Goal: Task Accomplishment & Management: Manage account settings

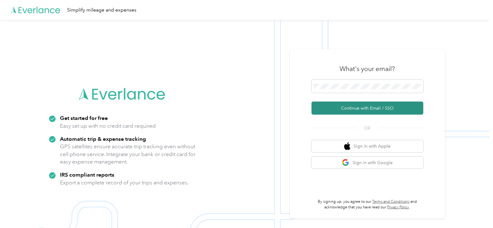
click at [361, 105] on button "Continue with Email / SSO" at bounding box center [368, 107] width 112 height 13
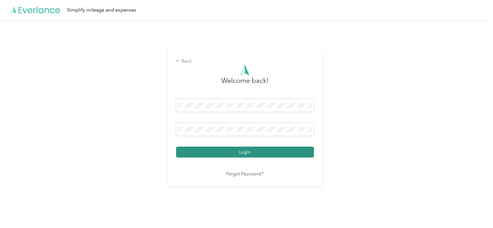
click at [246, 150] on button "Login" at bounding box center [245, 151] width 138 height 11
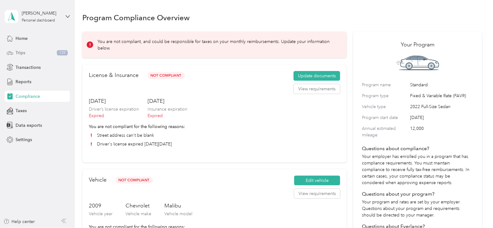
click at [34, 52] on div "Trips 139" at bounding box center [37, 52] width 65 height 11
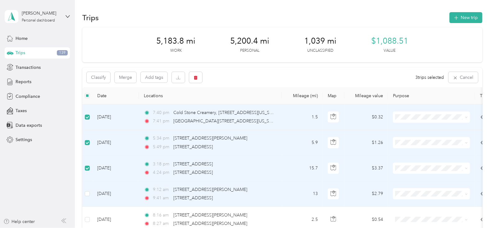
click at [92, 190] on td "[DATE]" at bounding box center [115, 193] width 47 height 25
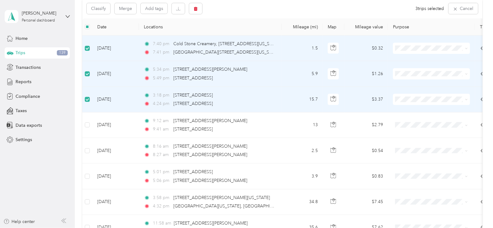
scroll to position [81, 0]
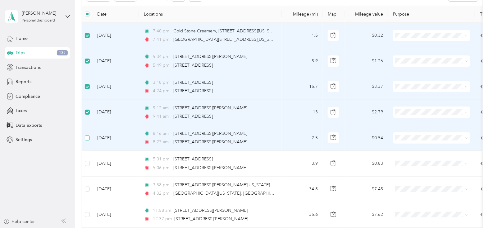
click at [86, 134] on label at bounding box center [87, 137] width 5 height 7
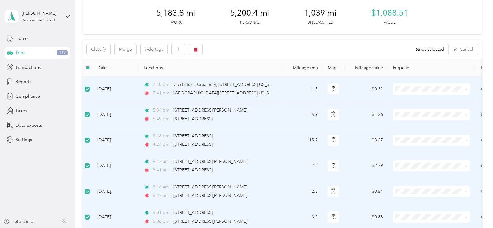
scroll to position [0, 0]
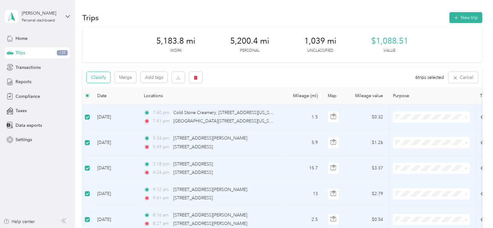
click at [106, 76] on button "Classify" at bounding box center [99, 77] width 24 height 11
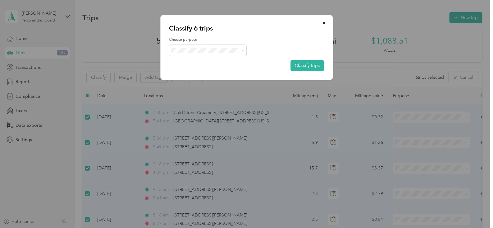
click at [200, 73] on li "Personal" at bounding box center [209, 72] width 80 height 11
click at [298, 68] on button "Classify trips" at bounding box center [308, 65] width 34 height 11
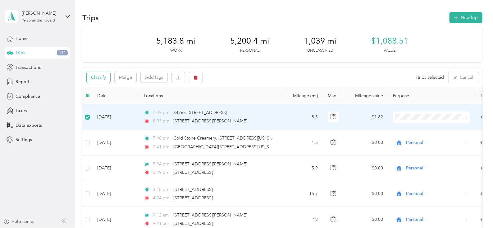
click at [94, 75] on button "Classify" at bounding box center [99, 77] width 24 height 11
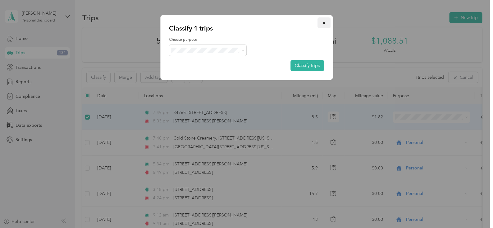
click at [327, 23] on button "button" at bounding box center [324, 22] width 13 height 11
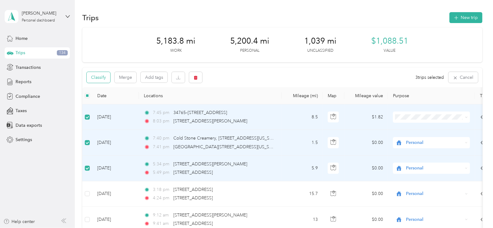
click at [103, 73] on button "Classify" at bounding box center [99, 77] width 24 height 11
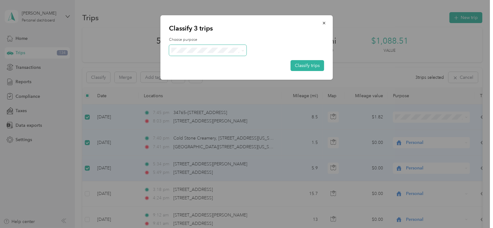
click at [204, 54] on span at bounding box center [208, 50] width 78 height 11
click at [205, 56] on li "Great Lakes Hotel Supply Co." at bounding box center [209, 59] width 80 height 11
click at [309, 64] on button "Classify trips" at bounding box center [308, 65] width 34 height 11
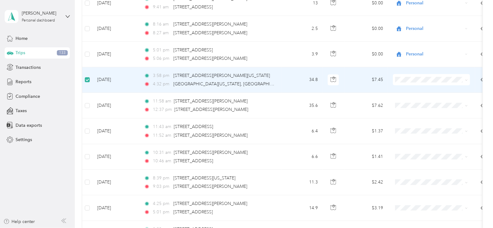
scroll to position [215, 0]
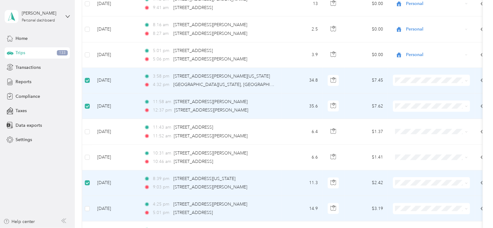
click at [90, 207] on td at bounding box center [87, 208] width 10 height 25
click at [90, 206] on td at bounding box center [87, 208] width 10 height 25
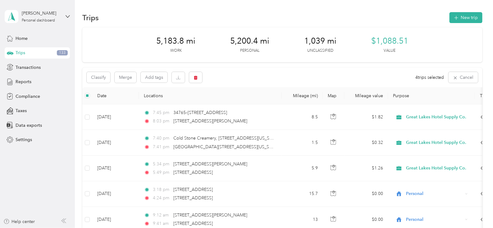
scroll to position [17, 0]
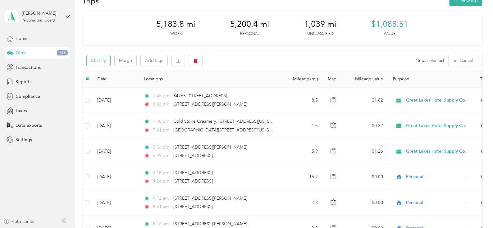
click at [99, 62] on button "Classify" at bounding box center [99, 60] width 24 height 11
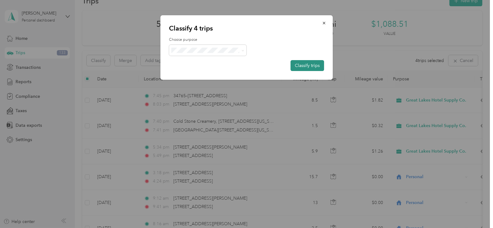
click at [305, 66] on button "Classify trips" at bounding box center [308, 65] width 34 height 11
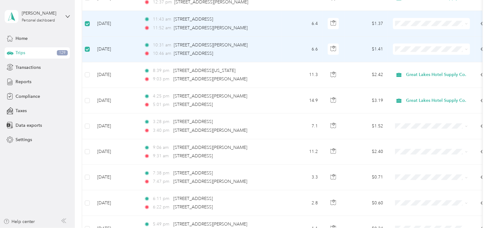
scroll to position [329, 0]
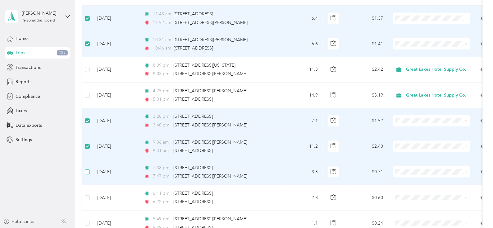
click at [85, 168] on label at bounding box center [87, 171] width 5 height 7
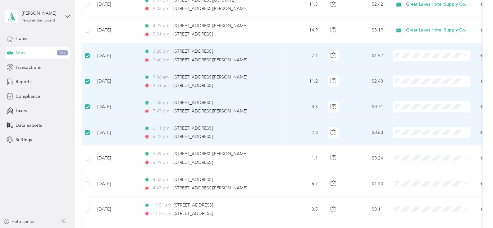
scroll to position [409, 0]
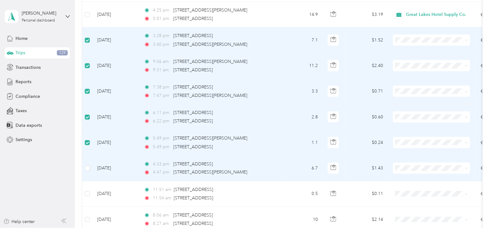
click at [86, 162] on td at bounding box center [87, 167] width 10 height 25
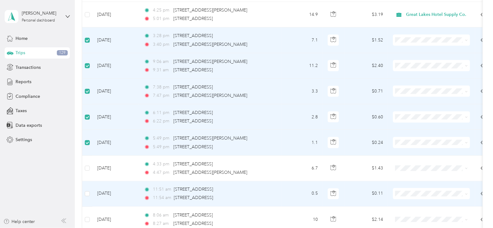
click at [89, 187] on td at bounding box center [87, 193] width 10 height 25
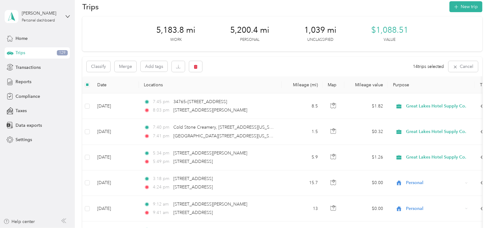
scroll to position [0, 0]
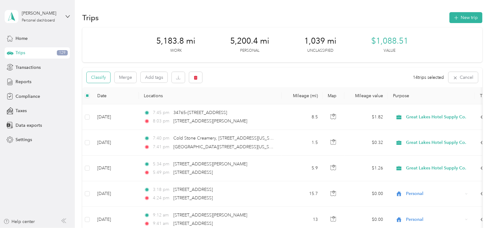
click at [99, 75] on button "Classify" at bounding box center [99, 77] width 24 height 11
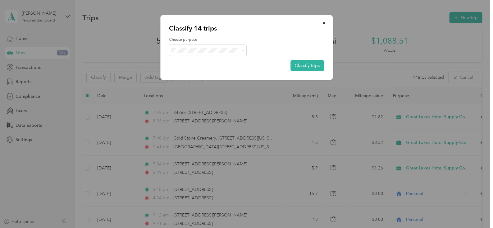
click at [221, 68] on li "Personal" at bounding box center [213, 68] width 88 height 11
click at [304, 65] on button "Classify trips" at bounding box center [308, 65] width 34 height 11
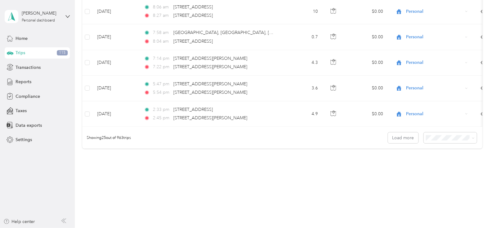
scroll to position [628, 0]
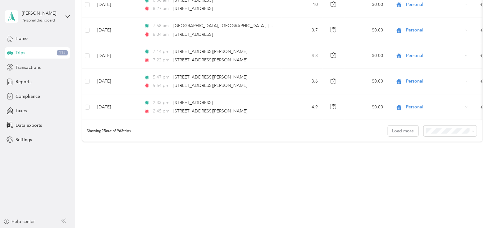
click at [442, 162] on span "100 per load" at bounding box center [438, 163] width 25 height 5
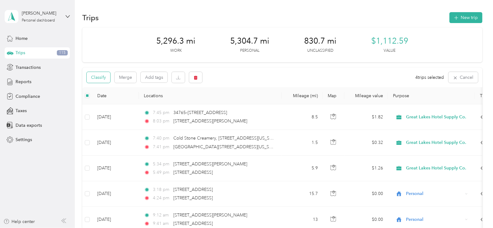
click at [98, 74] on button "Classify" at bounding box center [99, 77] width 24 height 11
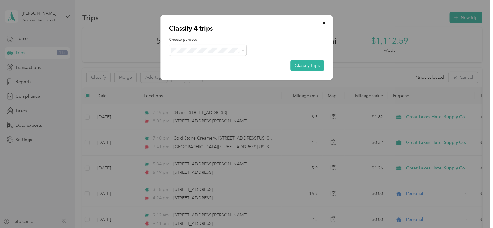
click at [215, 58] on span "Great Lakes Hotel Supply Co." at bounding box center [215, 61] width 60 height 7
click at [303, 63] on button "Classify trips" at bounding box center [308, 65] width 34 height 11
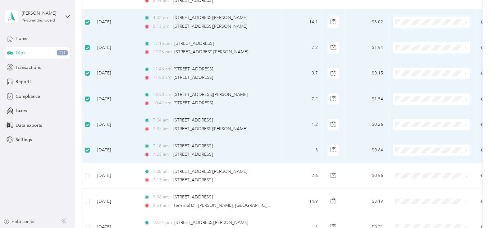
scroll to position [850, 0]
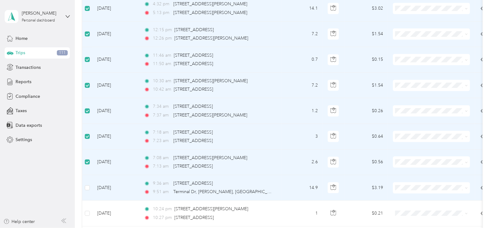
click at [91, 184] on td at bounding box center [87, 187] width 10 height 25
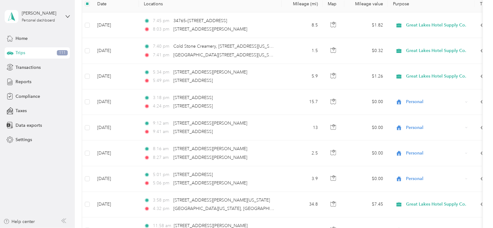
scroll to position [0, 0]
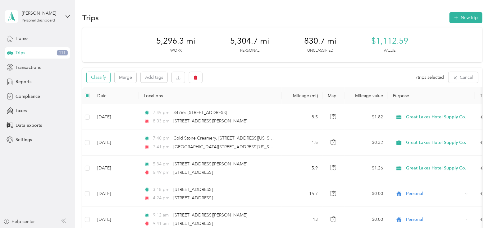
click at [102, 76] on button "Classify" at bounding box center [99, 77] width 24 height 11
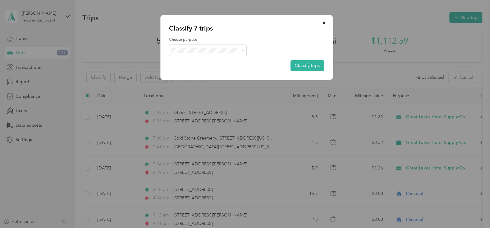
click at [211, 67] on li "Personal" at bounding box center [213, 72] width 88 height 11
click at [305, 65] on button "Classify trips" at bounding box center [308, 65] width 34 height 11
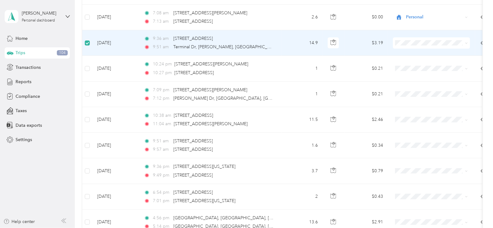
scroll to position [994, 0]
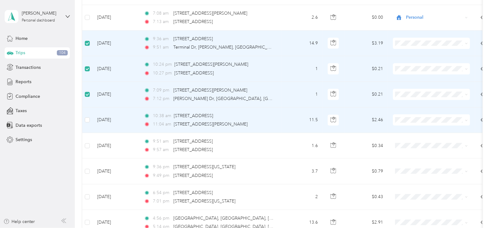
click at [87, 111] on td at bounding box center [87, 119] width 10 height 25
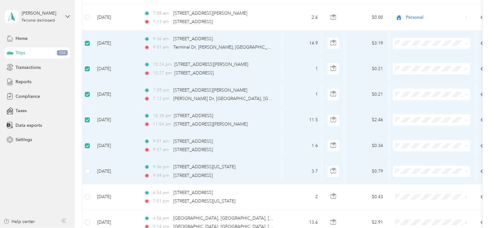
click at [93, 167] on td "[DATE]" at bounding box center [115, 170] width 47 height 25
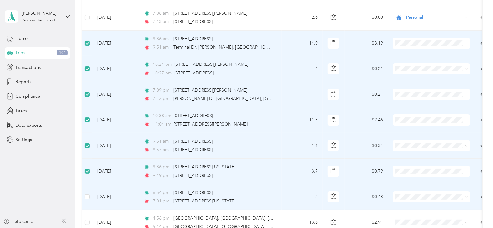
click at [86, 189] on td at bounding box center [87, 196] width 10 height 25
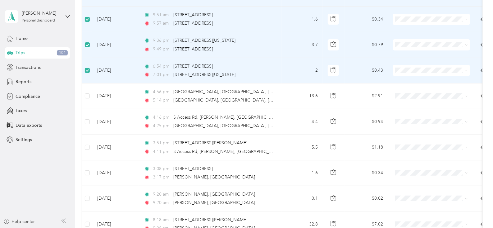
scroll to position [1144, 0]
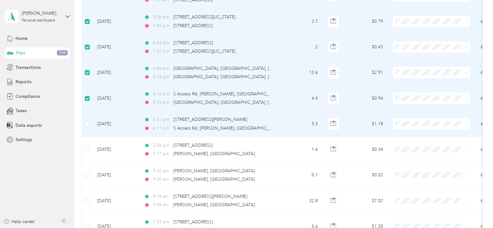
click at [90, 119] on td at bounding box center [87, 123] width 10 height 25
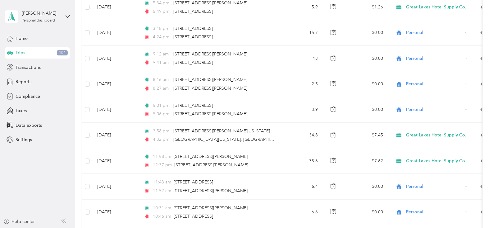
scroll to position [0, 0]
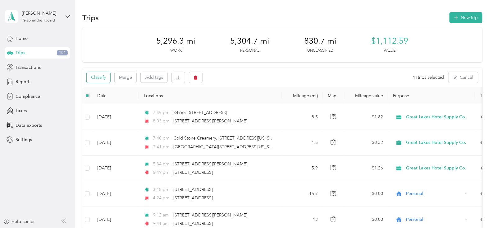
click at [95, 78] on button "Classify" at bounding box center [99, 77] width 24 height 11
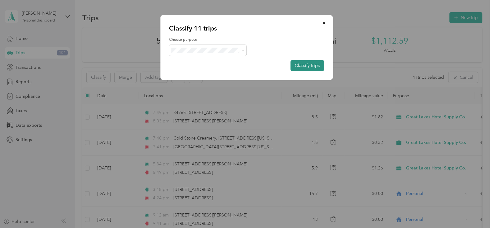
click at [312, 66] on button "Classify trips" at bounding box center [308, 65] width 34 height 11
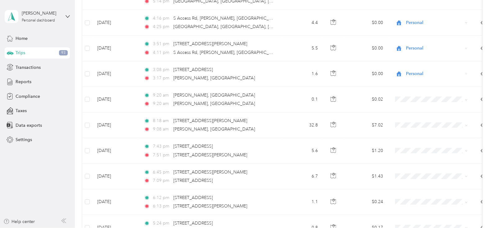
scroll to position [1193, 0]
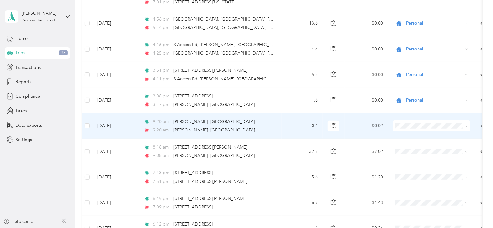
click at [85, 118] on td at bounding box center [87, 125] width 10 height 25
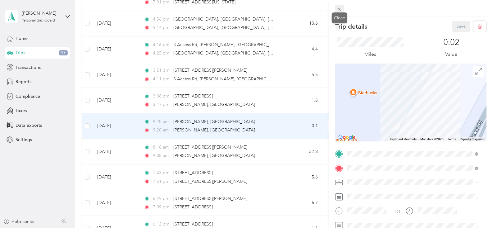
click at [340, 10] on icon at bounding box center [339, 9] width 5 height 5
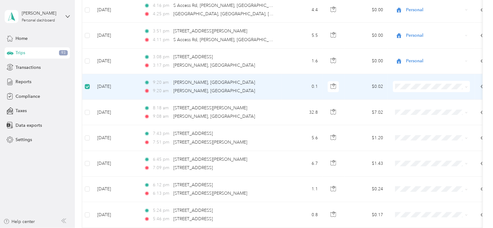
scroll to position [1231, 0]
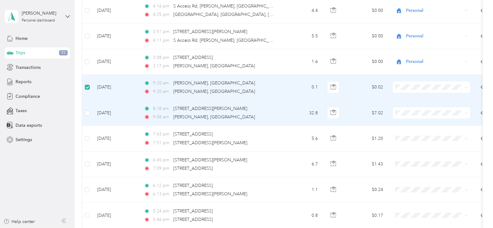
click at [87, 104] on td at bounding box center [87, 112] width 10 height 25
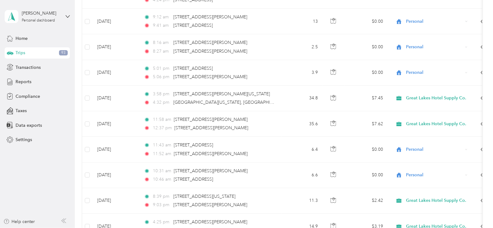
scroll to position [0, 0]
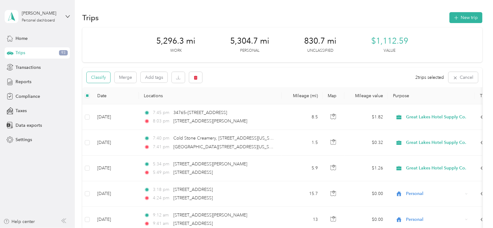
click at [100, 75] on button "Classify" at bounding box center [99, 77] width 24 height 11
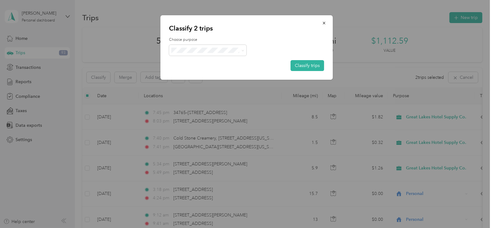
click at [209, 57] on li "Great Lakes Hotel Supply Co." at bounding box center [209, 58] width 80 height 11
click at [299, 67] on button "Classify trips" at bounding box center [308, 65] width 34 height 11
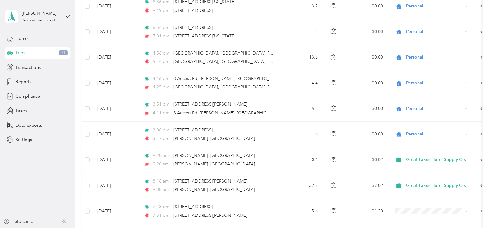
scroll to position [1213, 0]
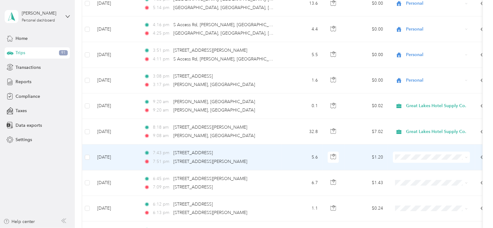
click at [92, 153] on td "[DATE]" at bounding box center [115, 156] width 47 height 25
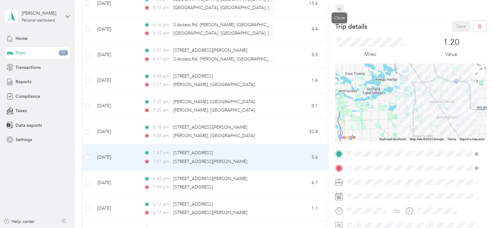
click at [342, 8] on icon at bounding box center [339, 9] width 5 height 5
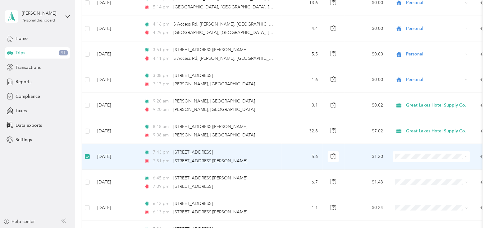
scroll to position [1213, 0]
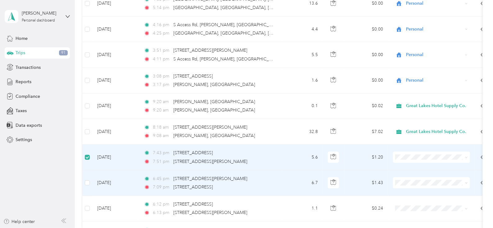
click at [88, 175] on td at bounding box center [87, 182] width 10 height 25
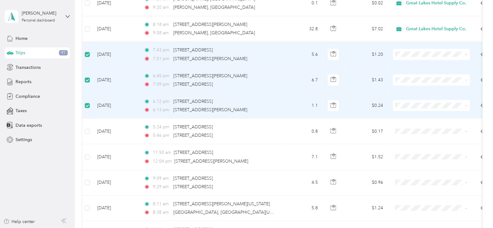
scroll to position [1322, 0]
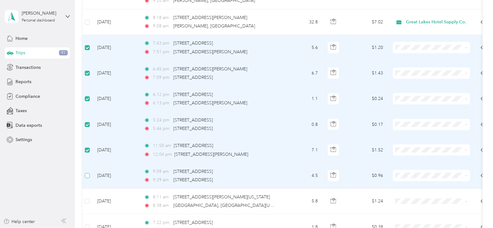
click at [87, 172] on label at bounding box center [87, 175] width 5 height 7
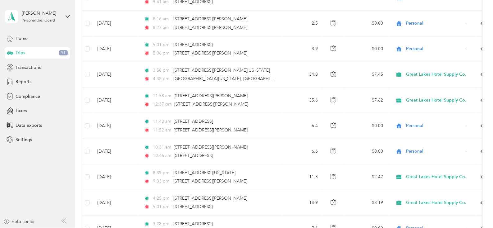
scroll to position [0, 0]
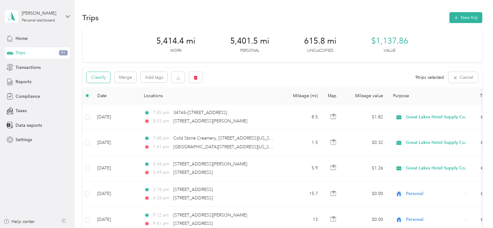
click at [105, 76] on button "Classify" at bounding box center [99, 77] width 24 height 11
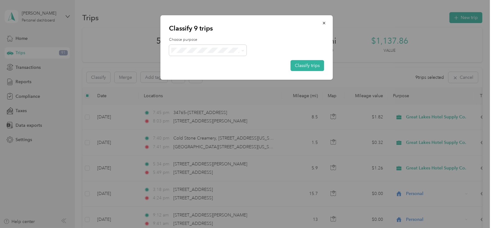
click at [219, 69] on span "Personal" at bounding box center [219, 70] width 68 height 7
click at [302, 65] on button "Classify trips" at bounding box center [308, 65] width 34 height 11
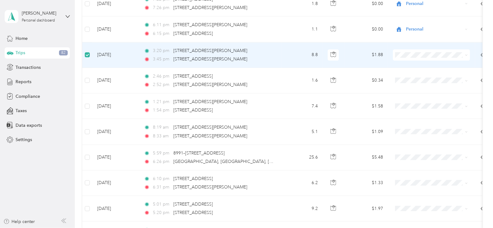
scroll to position [1544, 0]
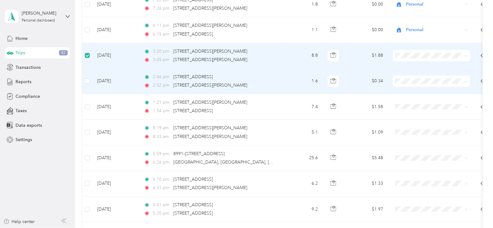
click at [88, 72] on td at bounding box center [87, 80] width 10 height 25
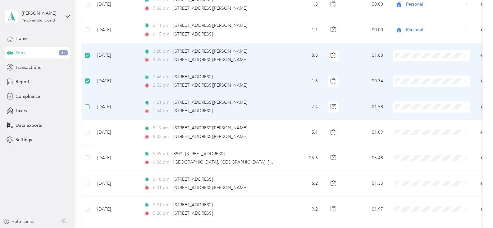
click at [88, 103] on label at bounding box center [87, 106] width 5 height 7
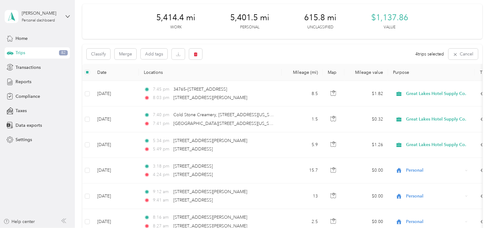
scroll to position [0, 0]
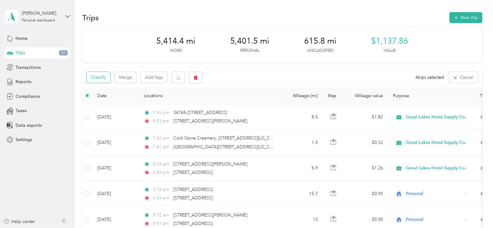
click at [96, 76] on button "Classify" at bounding box center [99, 77] width 24 height 11
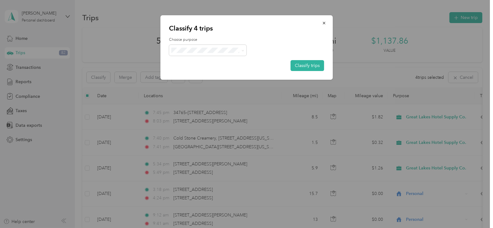
click at [219, 59] on span "Great Lakes Hotel Supply Co." at bounding box center [215, 59] width 60 height 7
click at [299, 64] on button "Classify trips" at bounding box center [308, 65] width 34 height 11
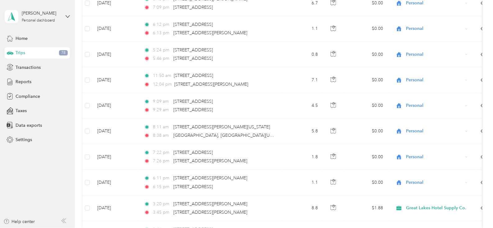
scroll to position [1592, 0]
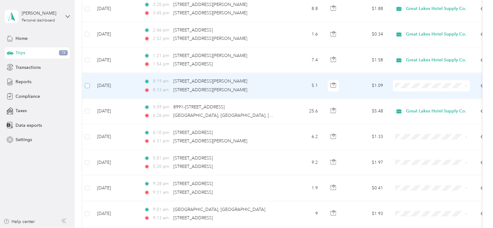
click at [87, 82] on label at bounding box center [87, 85] width 5 height 7
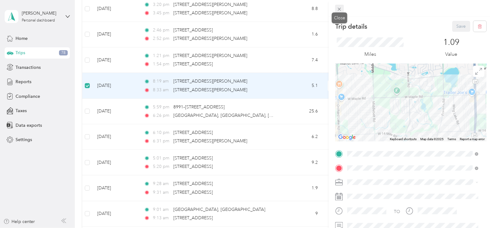
click at [338, 8] on icon at bounding box center [339, 9] width 5 height 5
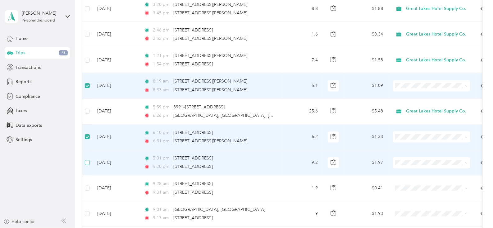
click at [86, 159] on label at bounding box center [87, 162] width 5 height 7
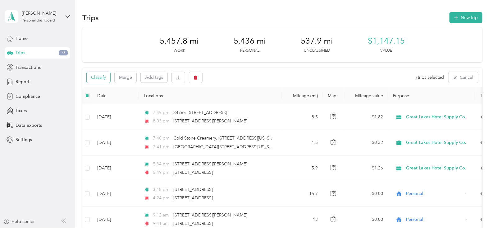
click at [94, 75] on button "Classify" at bounding box center [99, 77] width 24 height 11
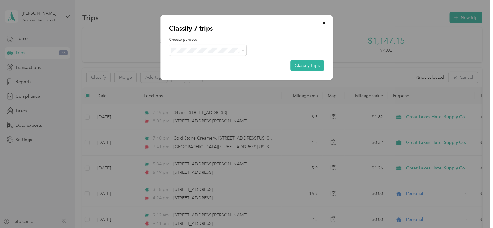
click at [206, 74] on li "Personal" at bounding box center [213, 68] width 88 height 11
click at [303, 66] on button "Classify trips" at bounding box center [308, 65] width 34 height 11
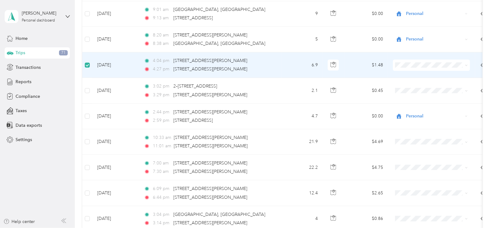
scroll to position [1790, 0]
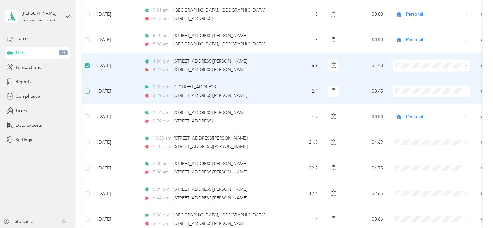
click at [89, 88] on label at bounding box center [87, 91] width 5 height 7
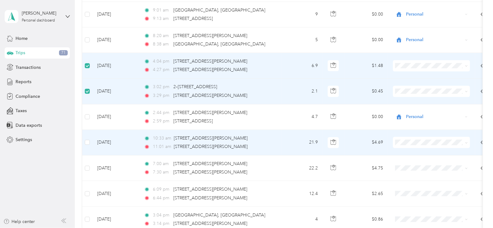
click at [91, 136] on td at bounding box center [87, 142] width 10 height 25
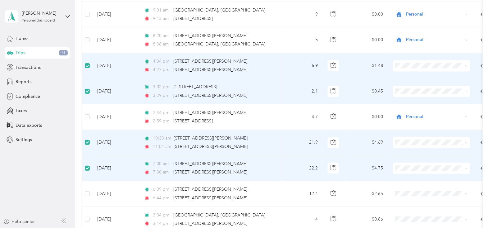
scroll to position [0, 0]
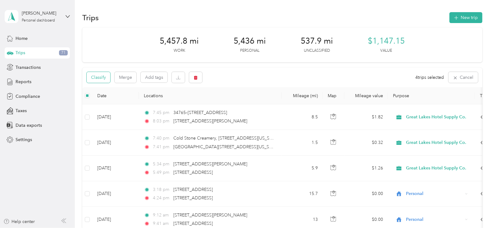
click at [100, 76] on button "Classify" at bounding box center [99, 77] width 24 height 11
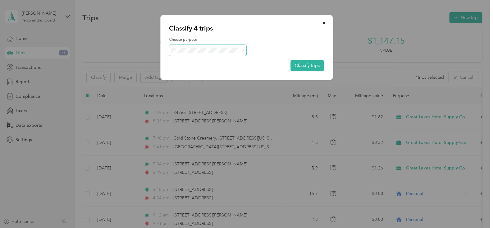
click at [237, 47] on span at bounding box center [208, 50] width 78 height 11
click at [218, 57] on li "Great Lakes Hotel Supply Co." at bounding box center [209, 58] width 80 height 11
click at [298, 65] on button "Classify trips" at bounding box center [308, 65] width 34 height 11
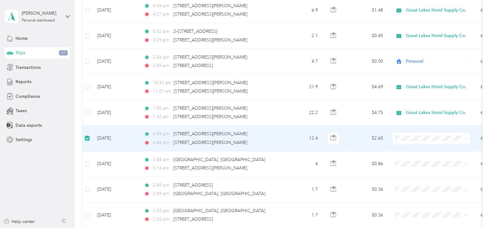
scroll to position [1845, 0]
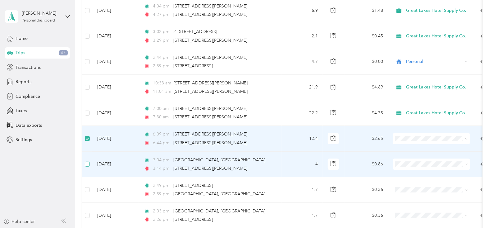
click at [88, 160] on label at bounding box center [87, 163] width 5 height 7
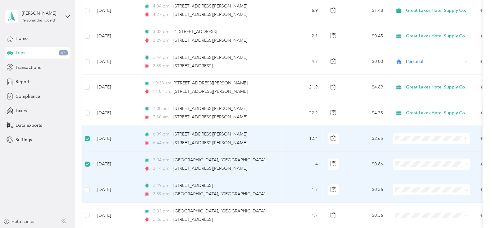
click at [85, 181] on td at bounding box center [87, 189] width 10 height 25
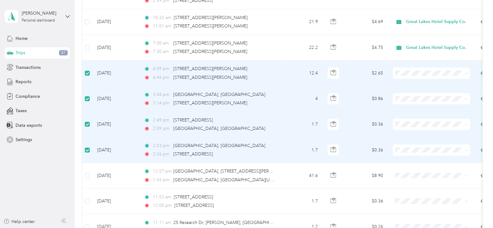
scroll to position [0, 0]
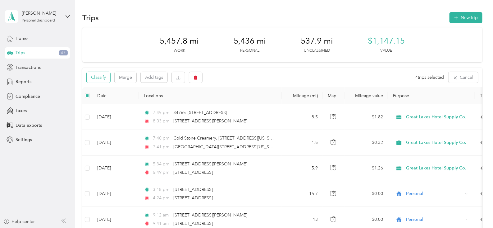
click at [102, 77] on button "Classify" at bounding box center [99, 77] width 24 height 11
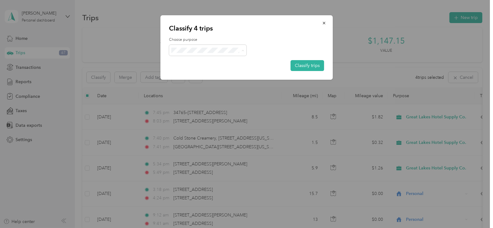
click at [211, 69] on span "Personal" at bounding box center [219, 72] width 68 height 7
click at [316, 67] on button "Classify trips" at bounding box center [308, 65] width 34 height 11
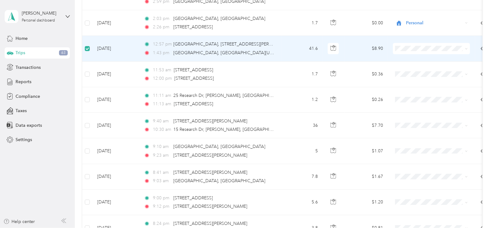
scroll to position [2037, 0]
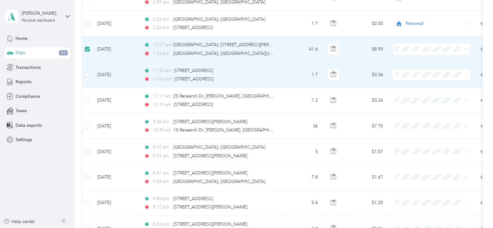
click at [87, 65] on td at bounding box center [87, 74] width 10 height 25
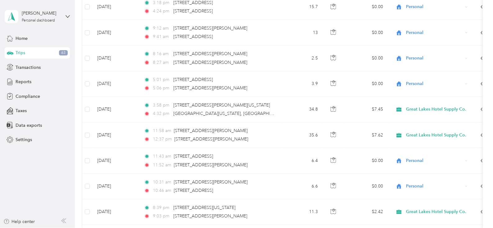
scroll to position [0, 0]
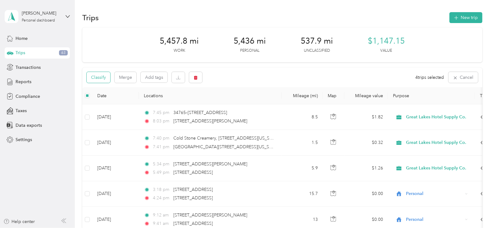
click at [98, 75] on button "Classify" at bounding box center [99, 77] width 24 height 11
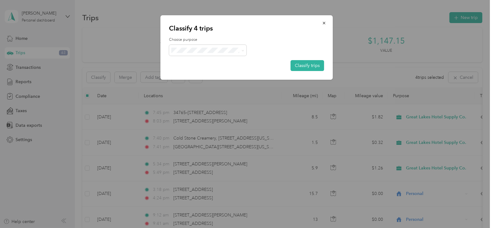
click at [208, 60] on span "Great Lakes Hotel Supply Co." at bounding box center [215, 61] width 60 height 7
click at [301, 67] on button "Classify trips" at bounding box center [308, 65] width 34 height 11
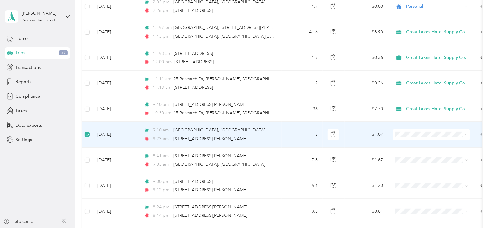
scroll to position [2053, 0]
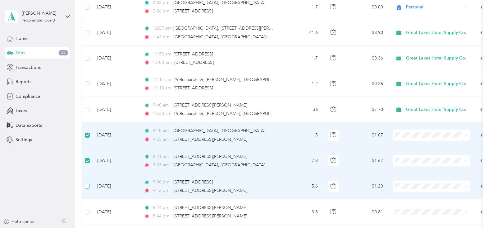
click at [86, 182] on label at bounding box center [87, 185] width 5 height 7
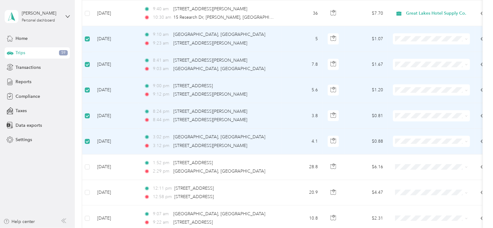
scroll to position [0, 0]
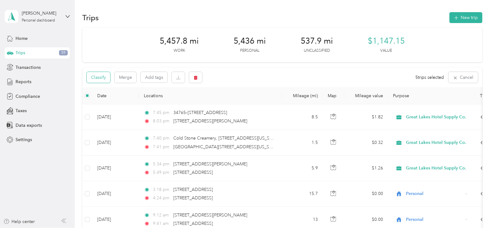
click at [99, 78] on button "Classify" at bounding box center [99, 77] width 24 height 11
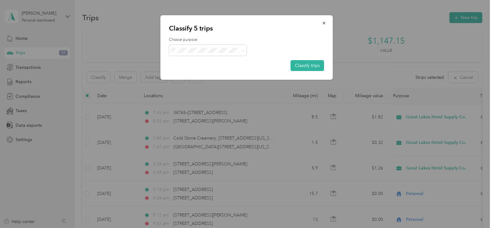
click at [200, 73] on li "Personal" at bounding box center [213, 72] width 88 height 11
click at [314, 67] on button "Classify trips" at bounding box center [308, 65] width 34 height 11
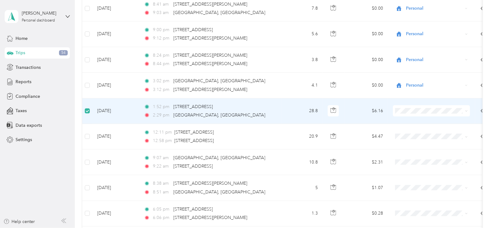
scroll to position [2204, 0]
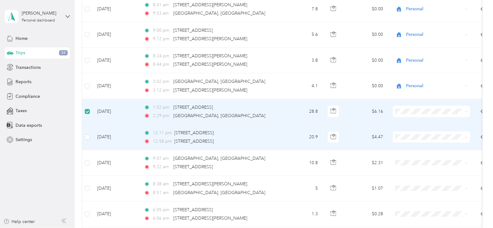
click at [89, 126] on td at bounding box center [87, 136] width 10 height 25
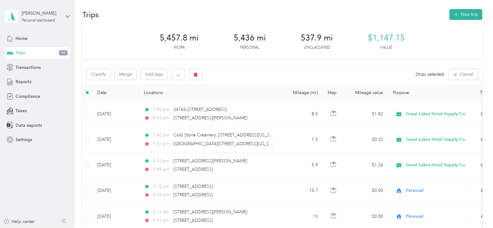
scroll to position [0, 0]
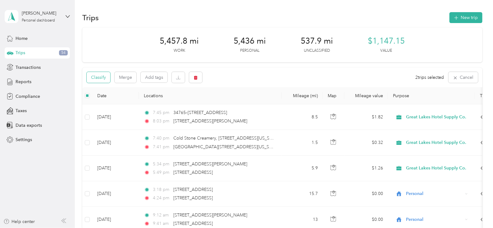
click at [99, 73] on button "Classify" at bounding box center [99, 77] width 24 height 11
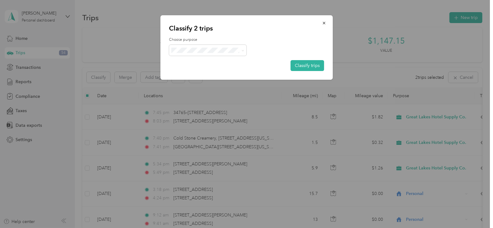
click at [233, 60] on span "Great Lakes Hotel Supply Co." at bounding box center [215, 58] width 60 height 7
click at [303, 65] on button "Classify trips" at bounding box center [308, 65] width 34 height 11
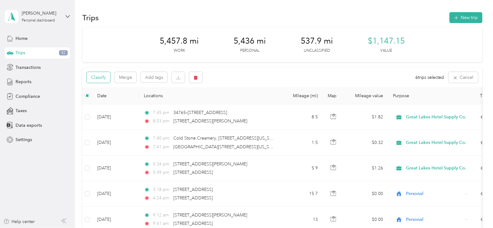
click at [101, 76] on button "Classify" at bounding box center [99, 77] width 24 height 11
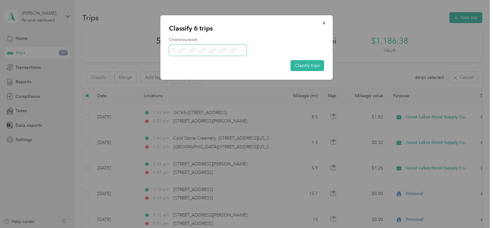
click at [210, 53] on span at bounding box center [208, 50] width 78 height 11
click at [218, 71] on span "Personal" at bounding box center [219, 69] width 68 height 7
click at [299, 64] on button "Classify trips" at bounding box center [308, 65] width 34 height 11
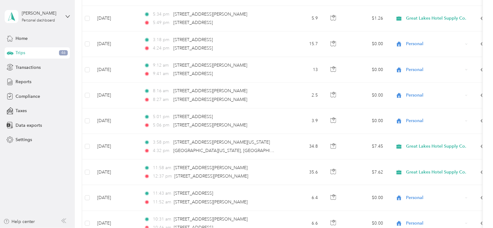
scroll to position [17, 0]
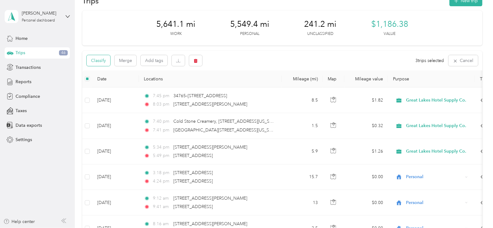
click at [106, 57] on button "Classify" at bounding box center [99, 60] width 24 height 11
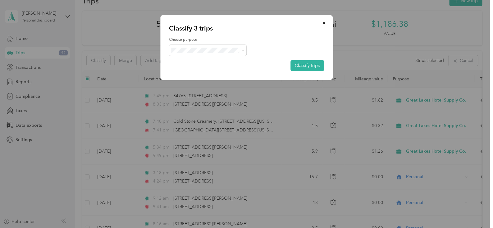
click at [199, 62] on li "Great Lakes Hotel Supply Co." at bounding box center [209, 58] width 80 height 11
click at [303, 65] on button "Classify trips" at bounding box center [308, 65] width 34 height 11
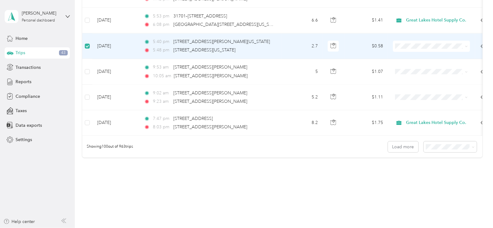
scroll to position [2525, 0]
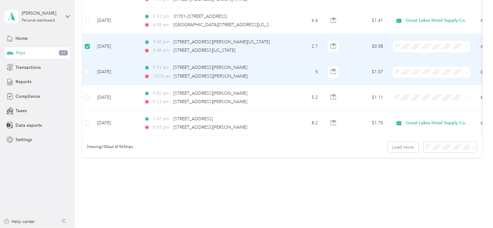
click at [92, 63] on td at bounding box center [87, 71] width 10 height 25
click at [92, 62] on td at bounding box center [87, 71] width 10 height 25
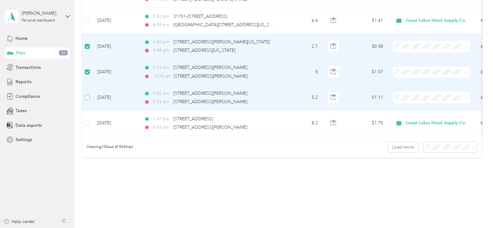
click at [85, 94] on label at bounding box center [87, 97] width 5 height 7
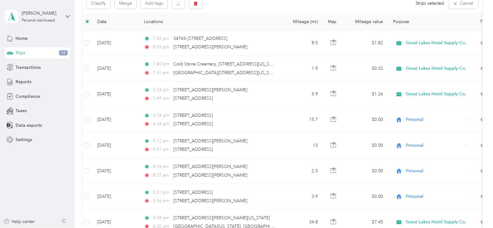
scroll to position [0, 0]
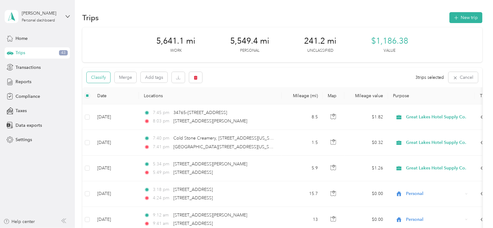
click at [97, 74] on button "Classify" at bounding box center [99, 77] width 24 height 11
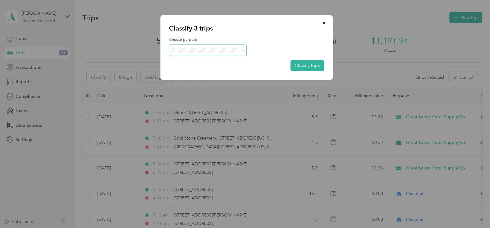
click at [222, 48] on span at bounding box center [208, 50] width 78 height 11
click at [226, 71] on span "Personal" at bounding box center [219, 72] width 68 height 7
click at [308, 62] on button "Classify trips" at bounding box center [308, 65] width 34 height 11
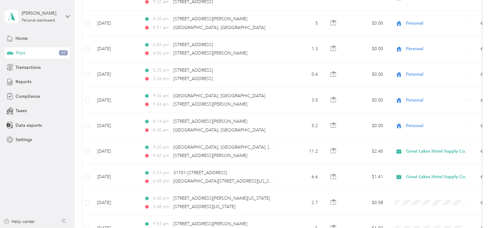
scroll to position [2541, 0]
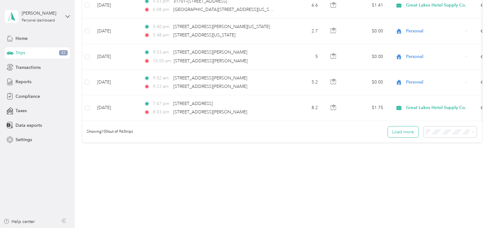
click at [406, 130] on button "Load more" at bounding box center [403, 131] width 30 height 11
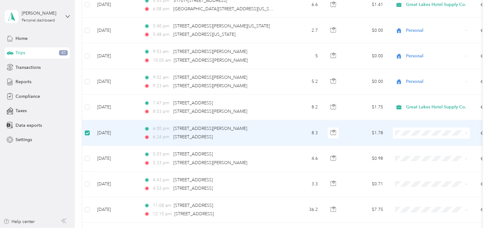
scroll to position [2541, 0]
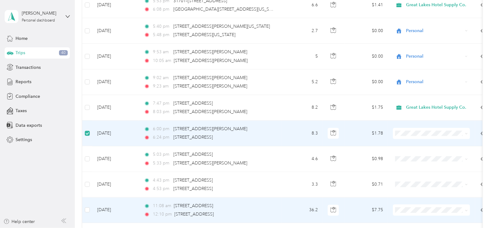
click at [90, 201] on td at bounding box center [87, 209] width 10 height 25
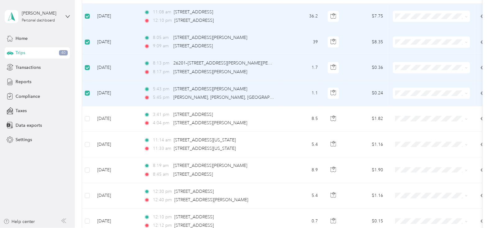
scroll to position [2741, 0]
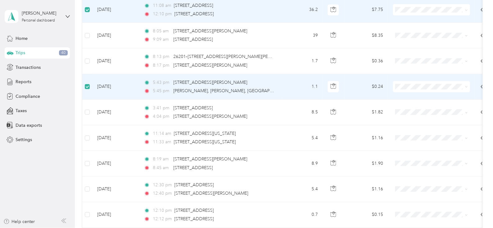
click at [88, 83] on label at bounding box center [87, 86] width 5 height 7
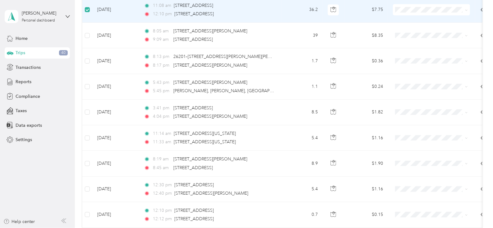
scroll to position [0, 0]
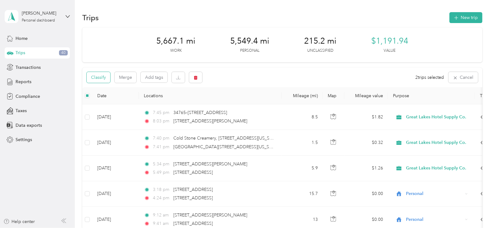
click at [105, 77] on button "Classify" at bounding box center [99, 77] width 24 height 11
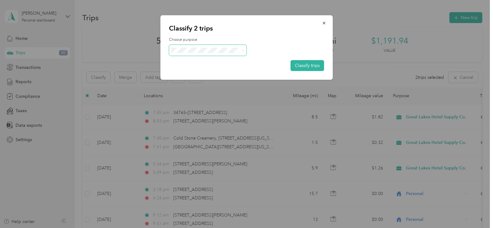
click at [241, 47] on span at bounding box center [242, 50] width 5 height 7
click at [230, 62] on li "Great Lakes Hotel Supply Co." at bounding box center [209, 58] width 80 height 11
click at [300, 67] on button "Classify trips" at bounding box center [308, 65] width 34 height 11
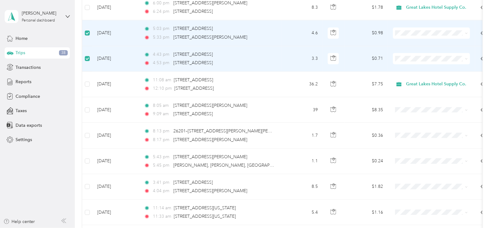
scroll to position [2692, 0]
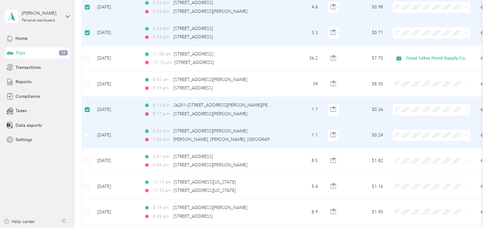
click at [90, 128] on td at bounding box center [87, 134] width 10 height 25
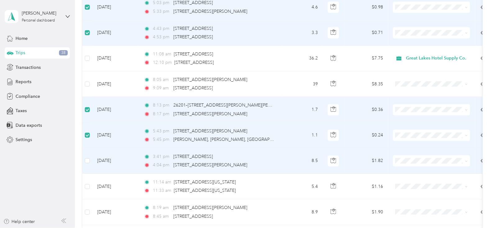
click at [90, 154] on td at bounding box center [87, 160] width 10 height 25
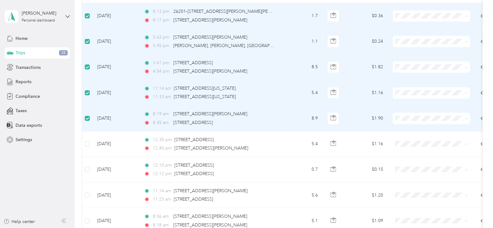
scroll to position [2799, 0]
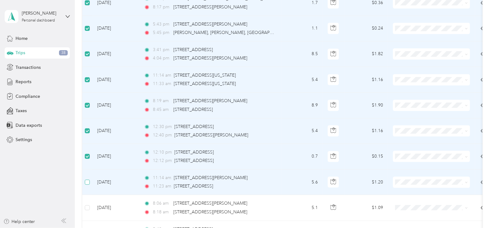
click at [87, 178] on label at bounding box center [87, 181] width 5 height 7
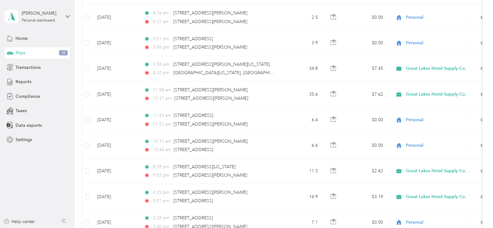
scroll to position [0, 0]
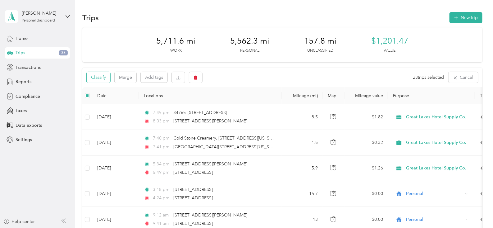
click at [97, 78] on button "Classify" at bounding box center [99, 77] width 24 height 11
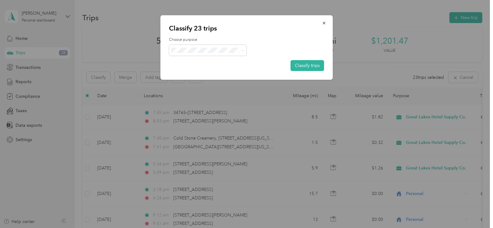
click at [233, 69] on li "Personal" at bounding box center [213, 72] width 88 height 11
click at [302, 64] on button "Classify trips" at bounding box center [308, 65] width 34 height 11
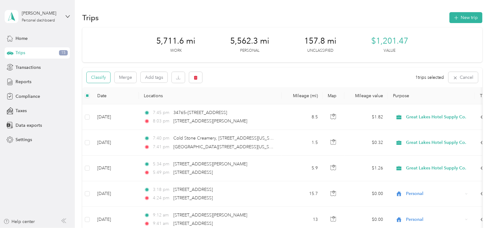
click at [90, 81] on button "Classify" at bounding box center [99, 77] width 24 height 11
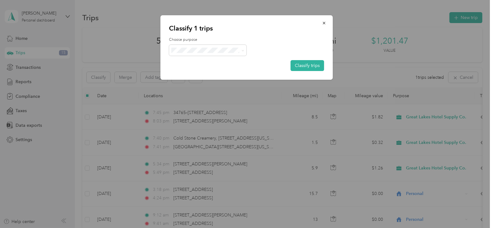
click at [238, 58] on li "Great Lakes Hotel Supply Co." at bounding box center [209, 58] width 80 height 11
click at [302, 62] on button "Classify trips" at bounding box center [308, 65] width 34 height 11
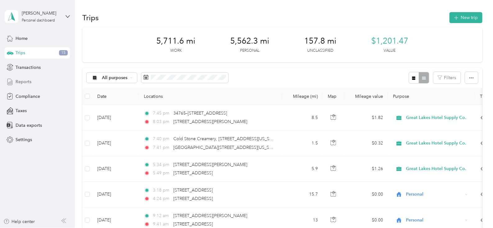
click at [27, 82] on span "Reports" at bounding box center [24, 81] width 16 height 7
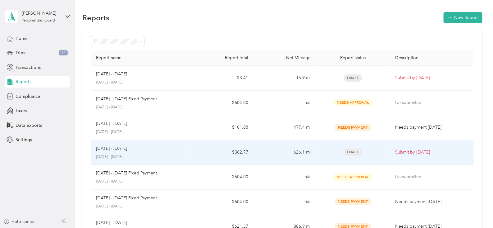
click at [452, 155] on td "Submit by [DATE]" at bounding box center [432, 152] width 83 height 25
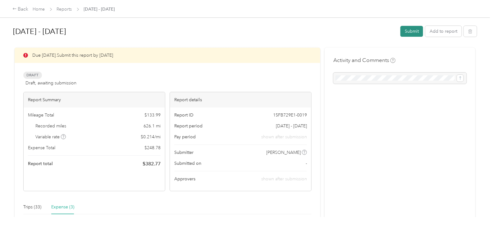
click at [414, 32] on button "Submit" at bounding box center [412, 31] width 23 height 11
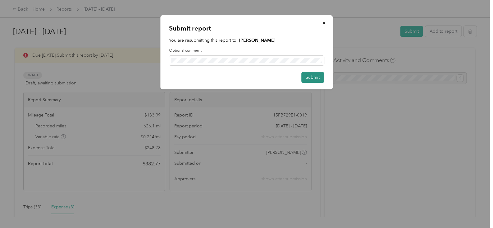
click at [316, 75] on button "Submit" at bounding box center [313, 77] width 23 height 11
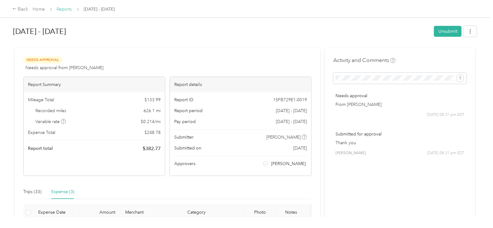
click at [61, 10] on link "Reports" at bounding box center [64, 9] width 15 height 5
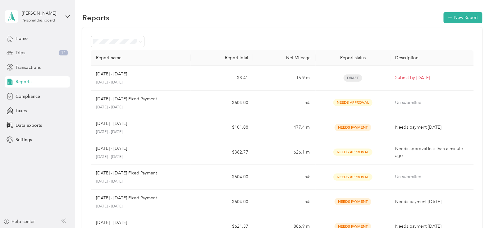
click at [39, 53] on div "Trips 14" at bounding box center [37, 52] width 65 height 11
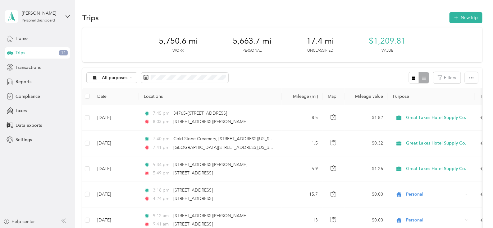
click at [39, 53] on div "Trips 14" at bounding box center [37, 52] width 65 height 11
click at [24, 39] on span "Home" at bounding box center [22, 38] width 12 height 7
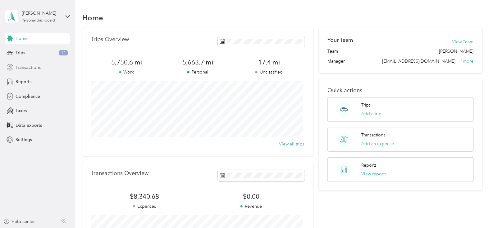
click at [39, 66] on span "Transactions" at bounding box center [28, 67] width 25 height 7
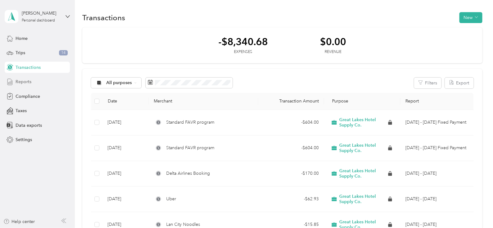
click at [35, 86] on div "Reports" at bounding box center [37, 81] width 65 height 11
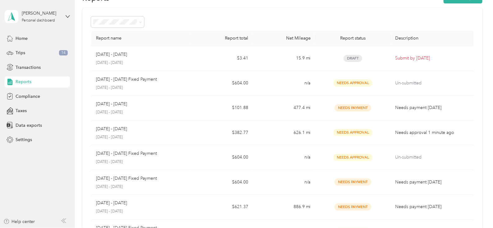
scroll to position [21, 0]
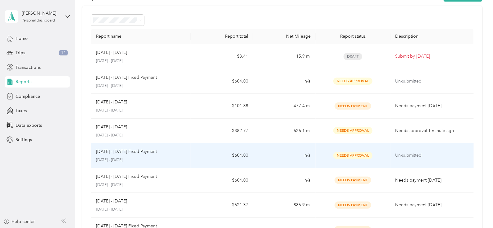
click at [427, 152] on p "Un-submitted" at bounding box center [432, 155] width 73 height 7
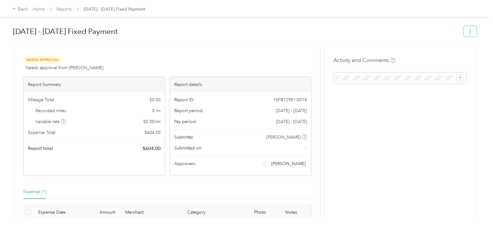
click at [469, 31] on icon "button" at bounding box center [470, 31] width 4 height 4
click at [216, 39] on div "[DATE] - [DATE] Fixed Payment" at bounding box center [245, 32] width 464 height 18
click at [62, 8] on link "Reports" at bounding box center [64, 9] width 15 height 5
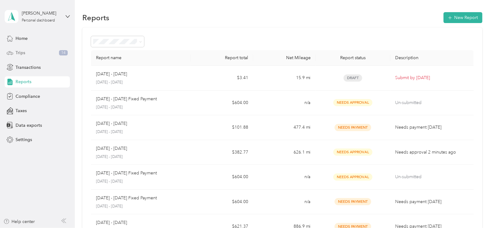
click at [34, 56] on div "Trips 14" at bounding box center [37, 52] width 65 height 11
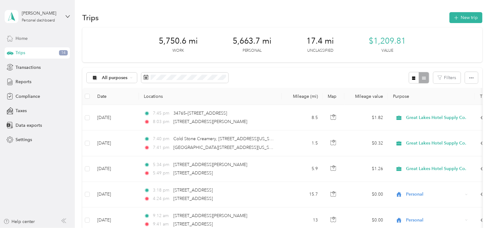
click at [34, 41] on div "Home" at bounding box center [37, 38] width 65 height 11
